Goal: Information Seeking & Learning: Learn about a topic

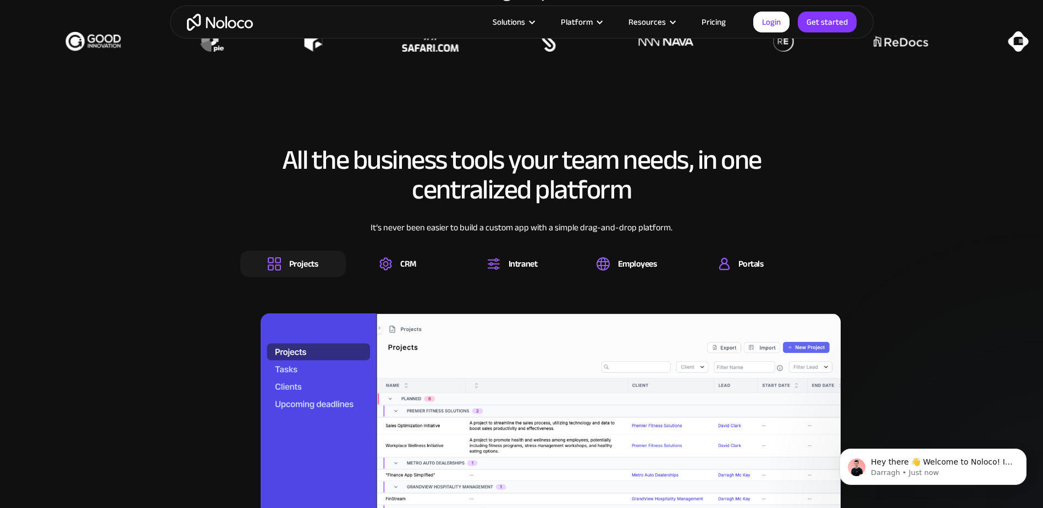
scroll to position [1045, 0]
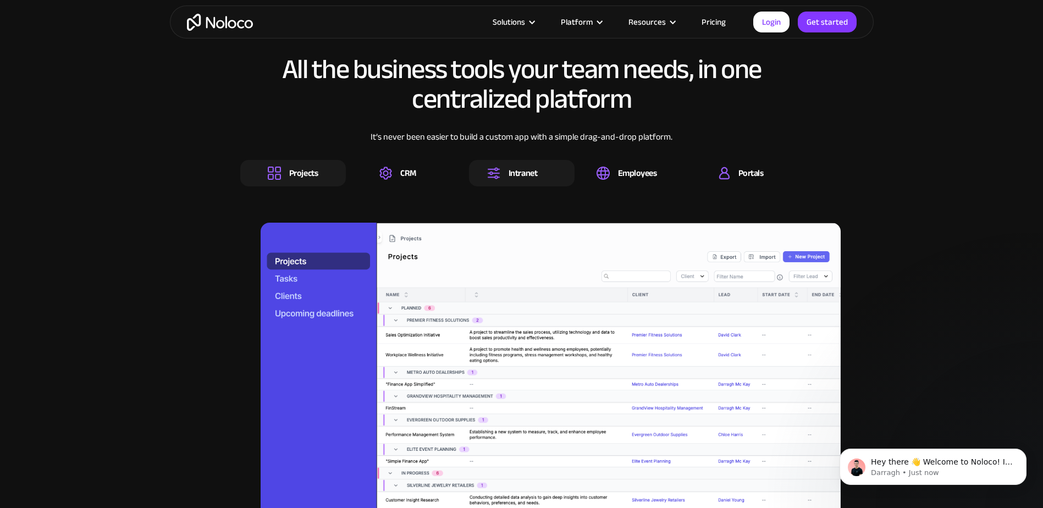
click at [527, 172] on div "Intranet" at bounding box center [523, 173] width 29 height 12
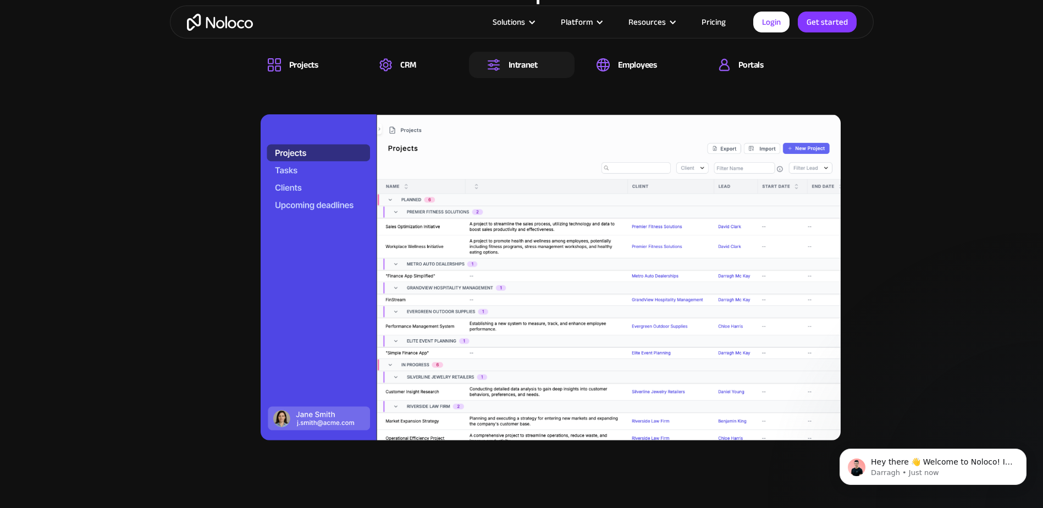
scroll to position [1100, 0]
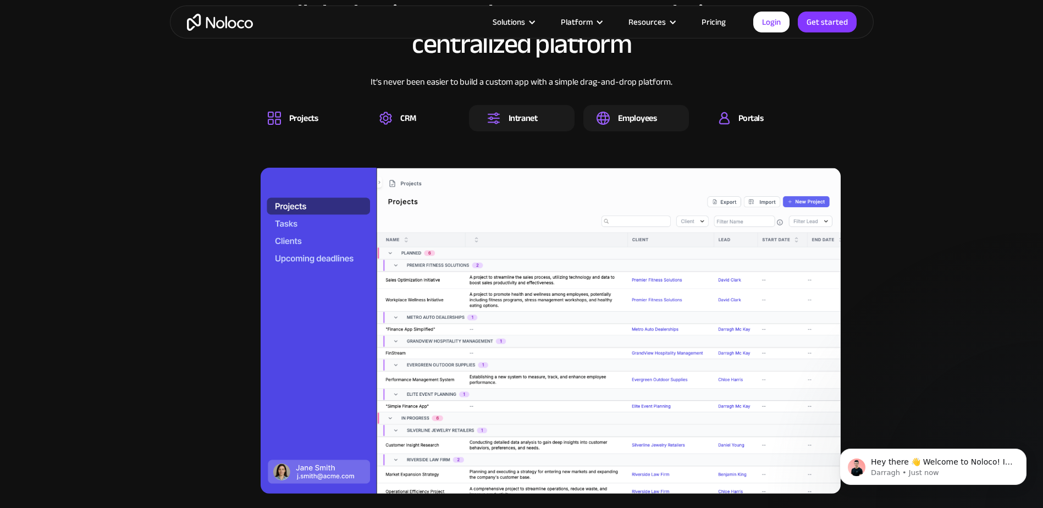
click at [630, 124] on div "Employees" at bounding box center [637, 118] width 39 height 12
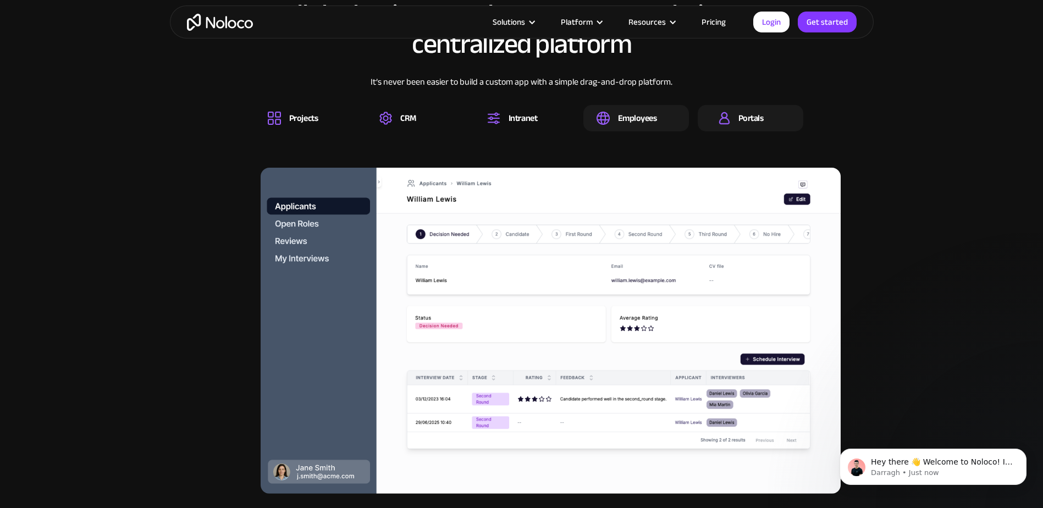
click at [765, 115] on div "Portals" at bounding box center [751, 118] width 106 height 26
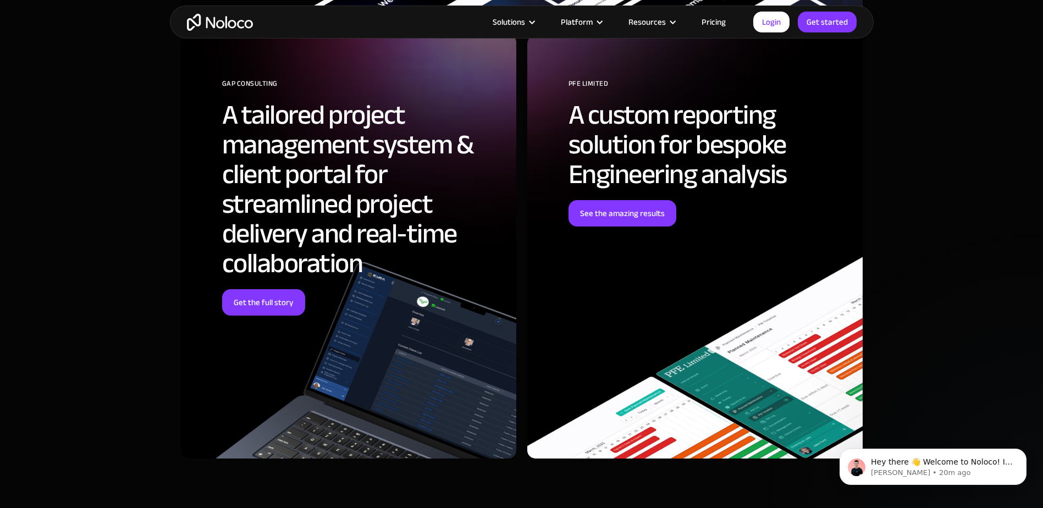
scroll to position [4618, 0]
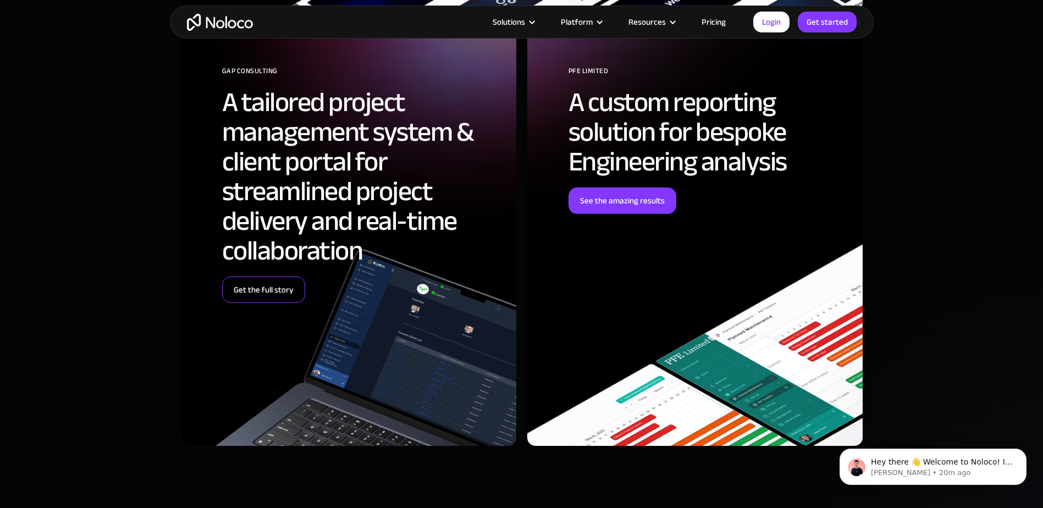
click at [280, 285] on link "Get the full story" at bounding box center [263, 290] width 83 height 26
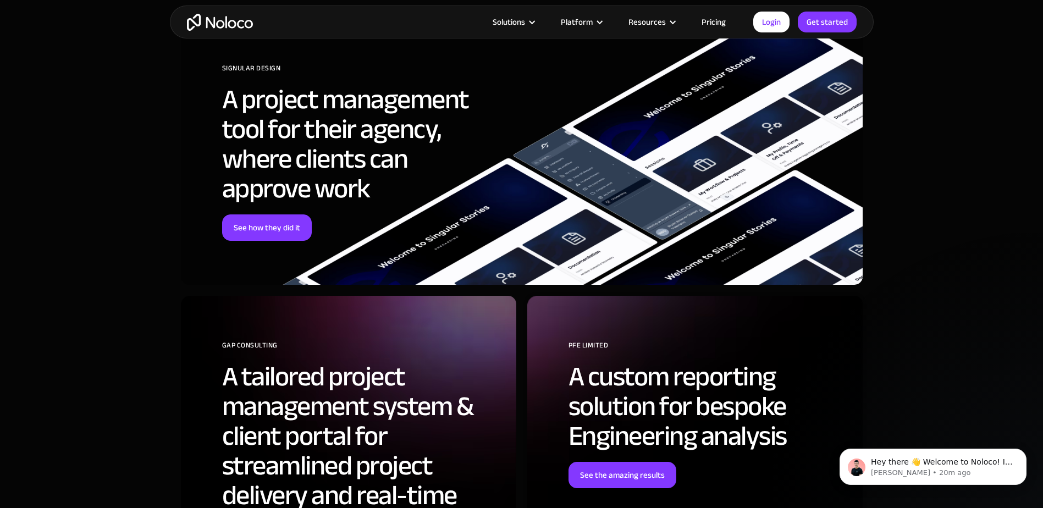
scroll to position [4343, 0]
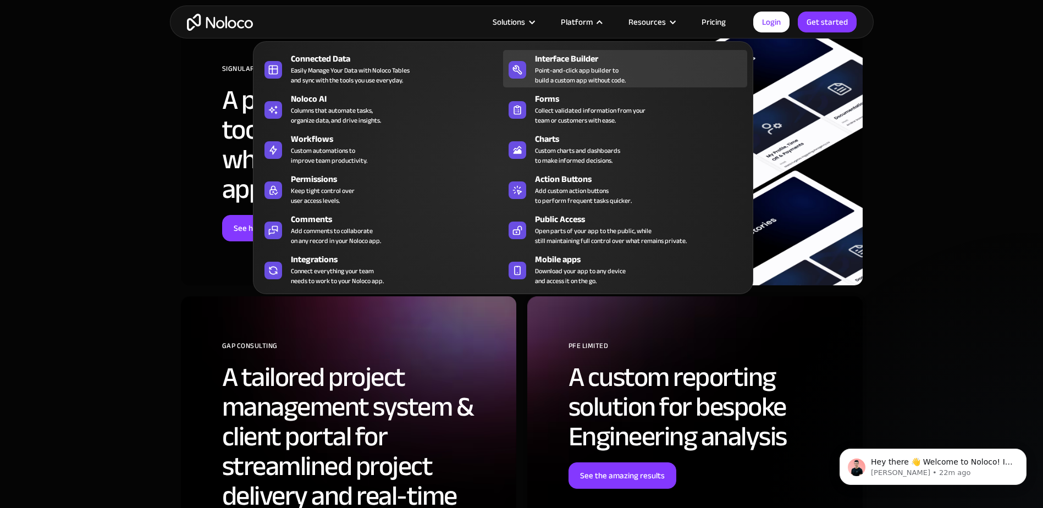
click at [584, 71] on div "Point-and-click app builder to build a custom app without code." at bounding box center [580, 75] width 91 height 20
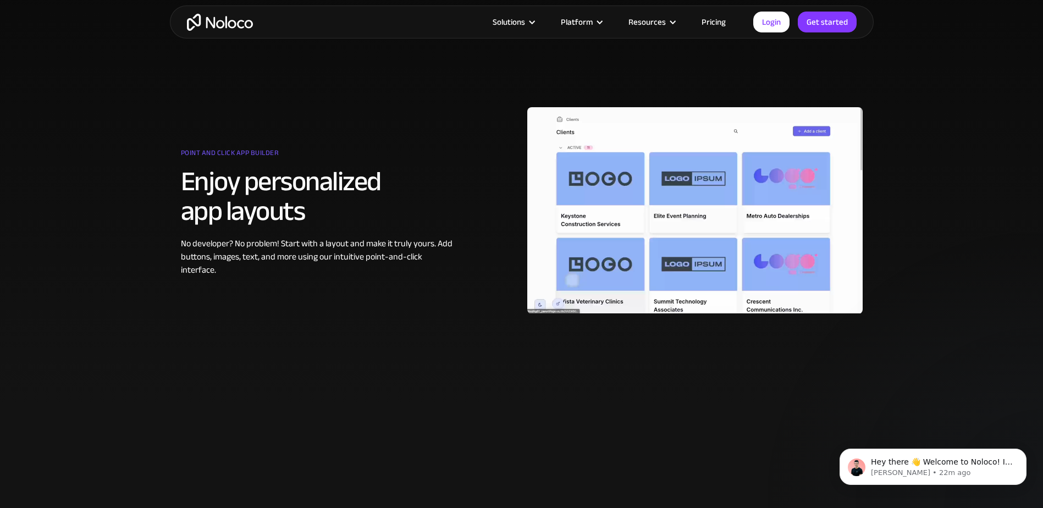
scroll to position [660, 0]
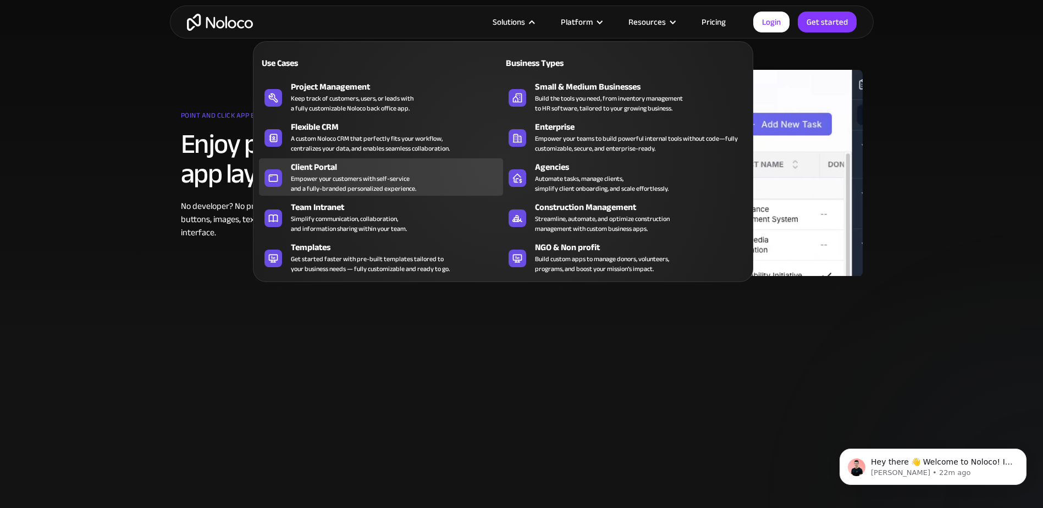
click at [333, 165] on div "Client Portal" at bounding box center [399, 167] width 217 height 13
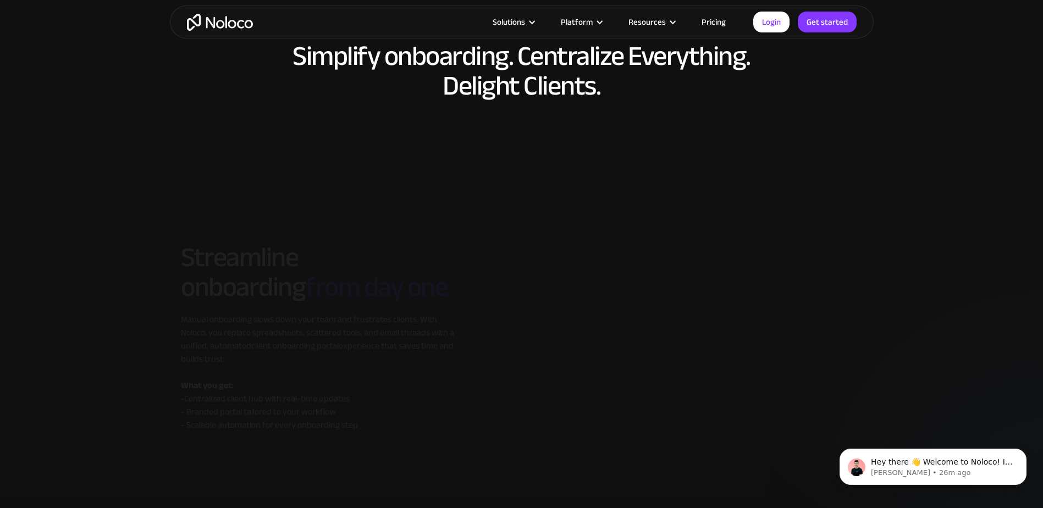
scroll to position [4948, 0]
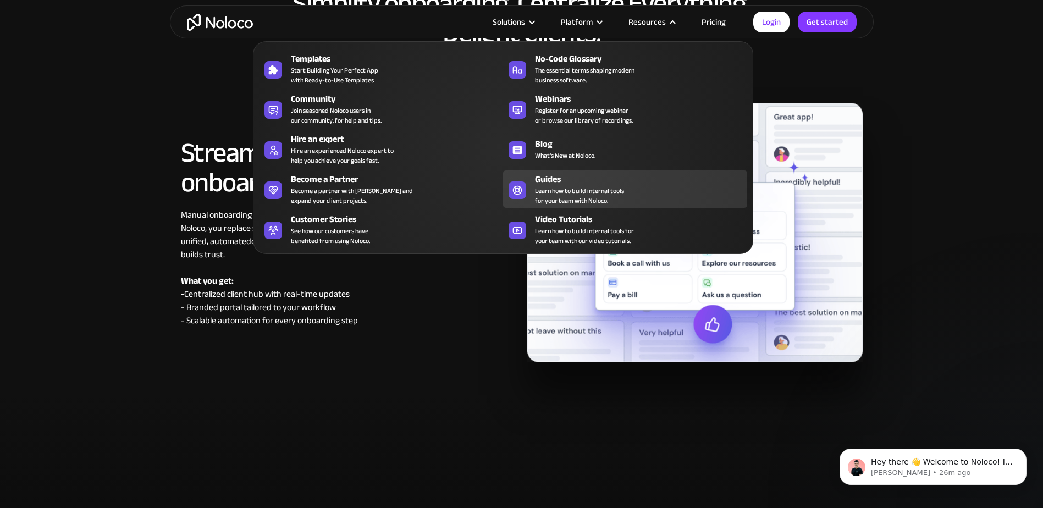
click at [571, 195] on span "Learn how to build internal tools for your team with Noloco." at bounding box center [579, 196] width 89 height 20
